Goal: Navigation & Orientation: Go to known website

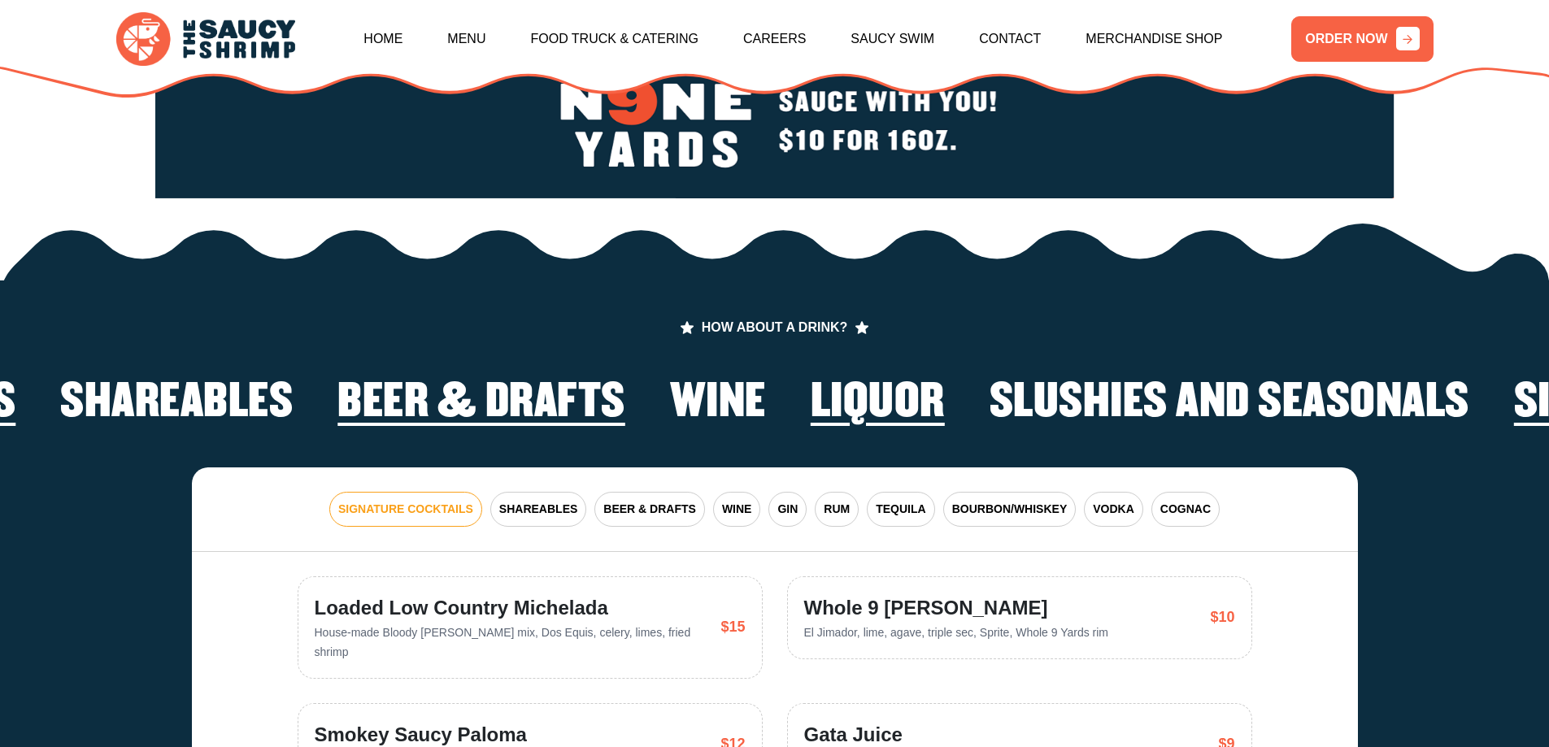
scroll to position [3658, 0]
